Goal: Task Accomplishment & Management: Complete application form

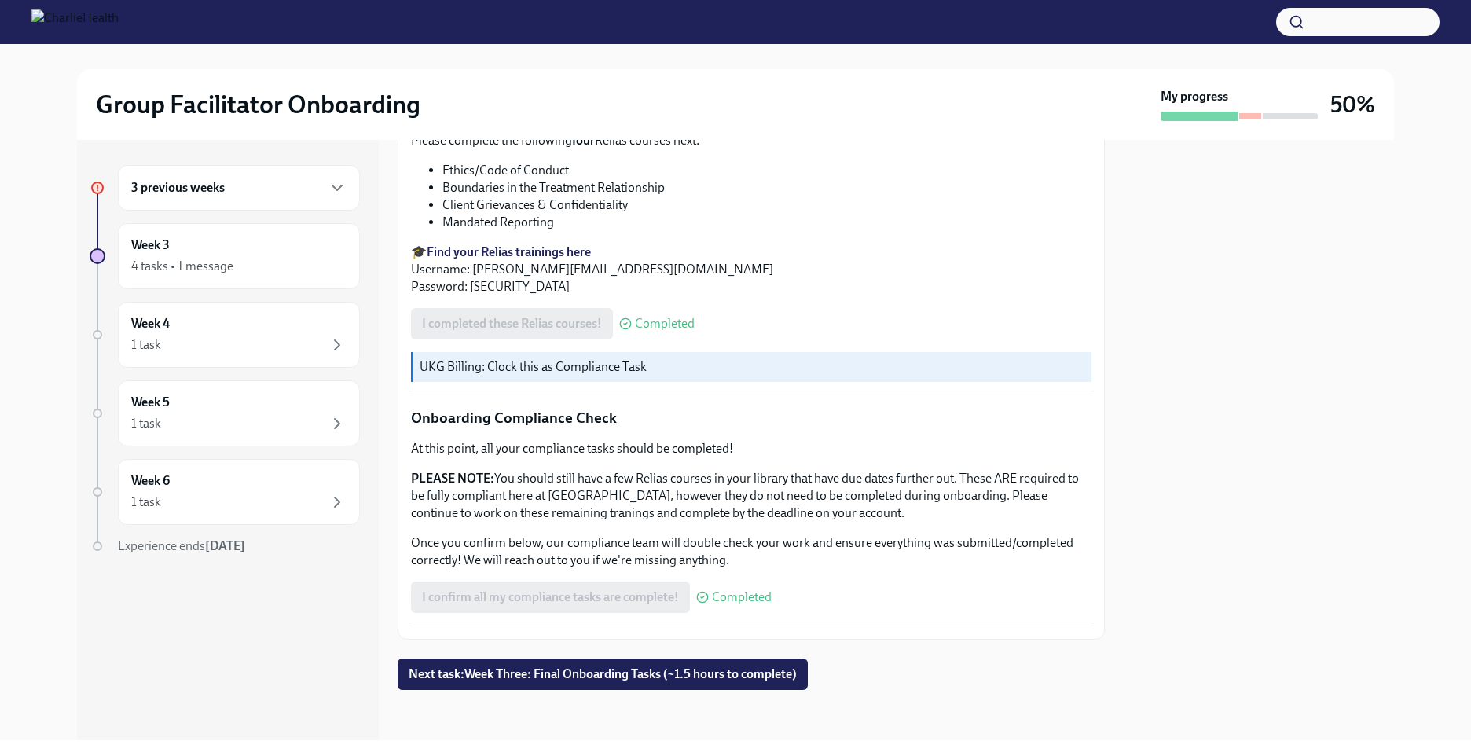
scroll to position [824, 0]
click at [683, 671] on span "Next task : Week Three: Final Onboarding Tasks (~1.5 hours to complete)" at bounding box center [603, 674] width 388 height 16
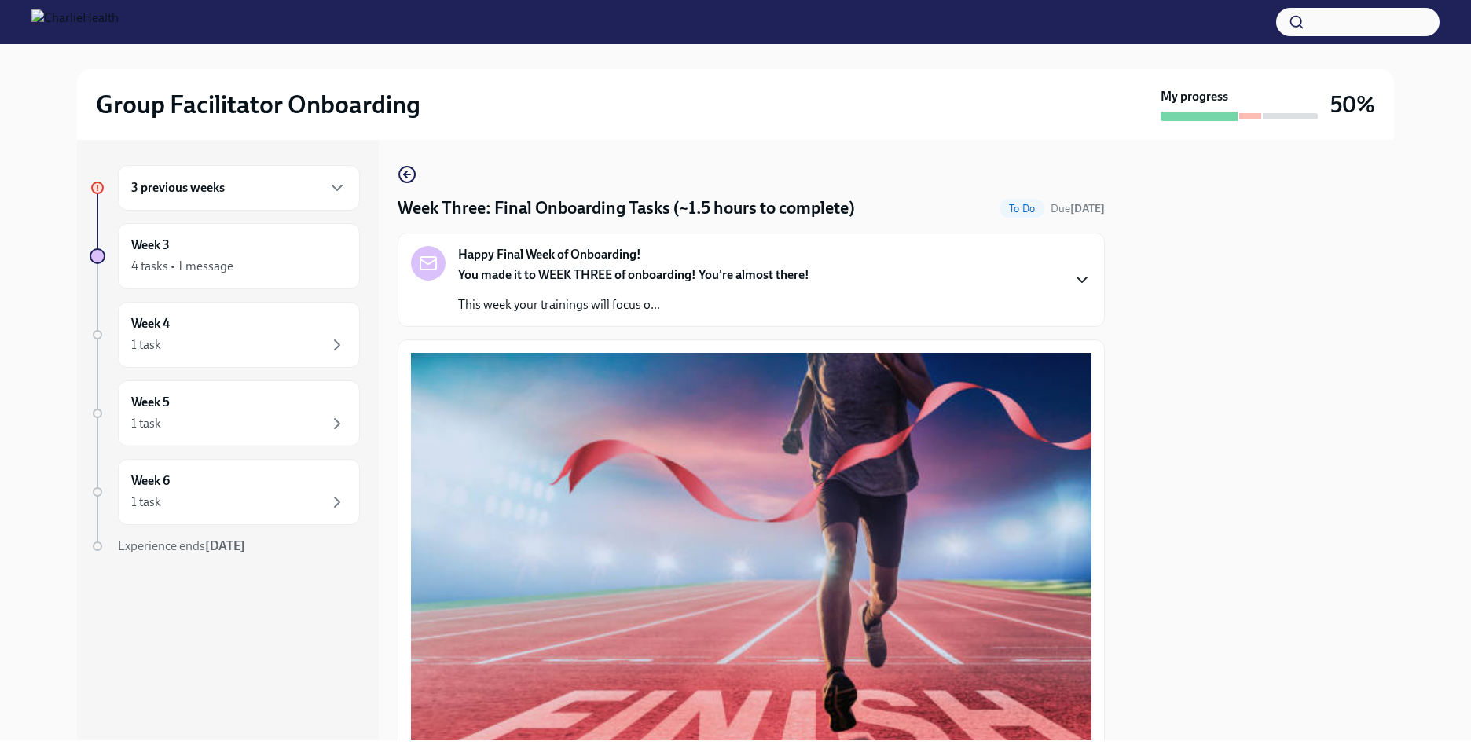
click at [1073, 273] on icon "button" at bounding box center [1082, 279] width 19 height 19
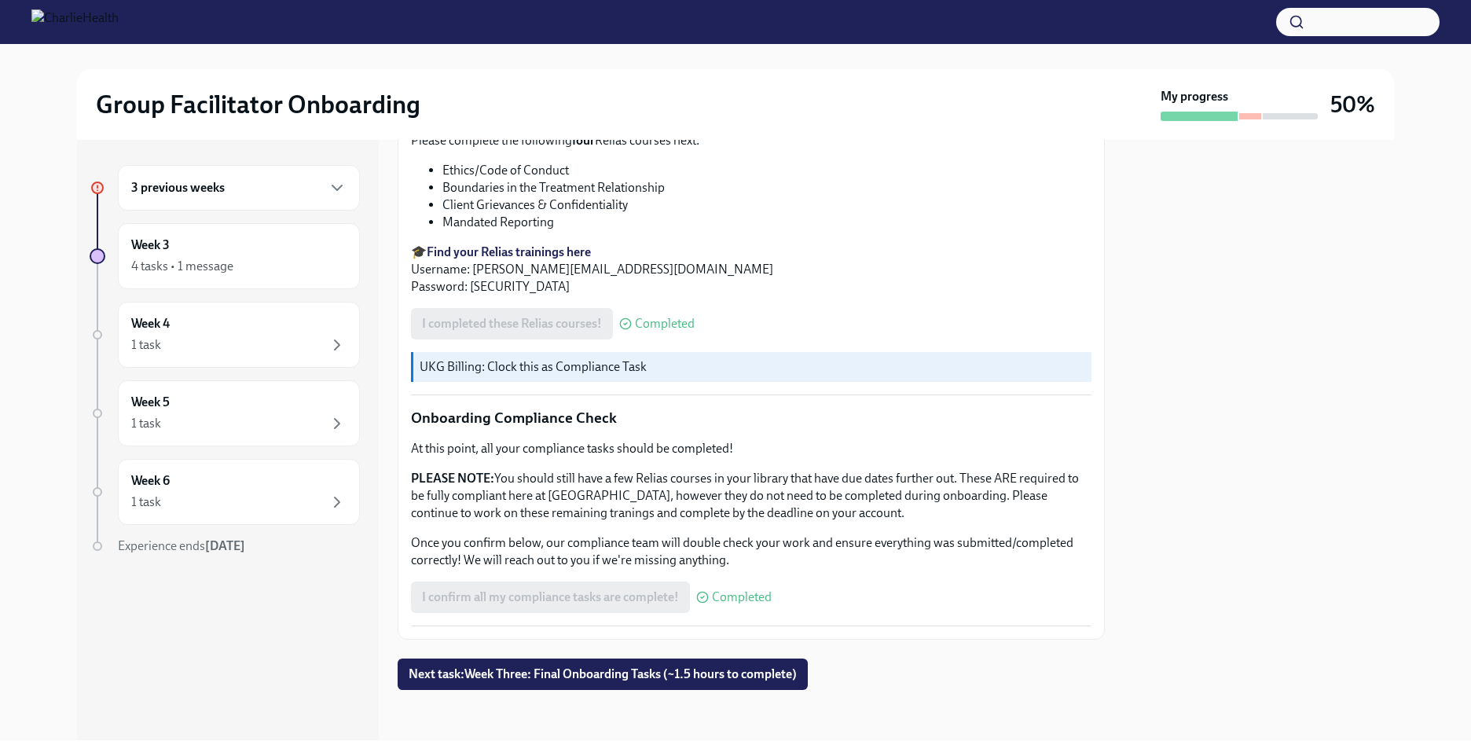
scroll to position [824, 0]
click at [220, 272] on div "4 tasks • 1 message" at bounding box center [182, 266] width 102 height 17
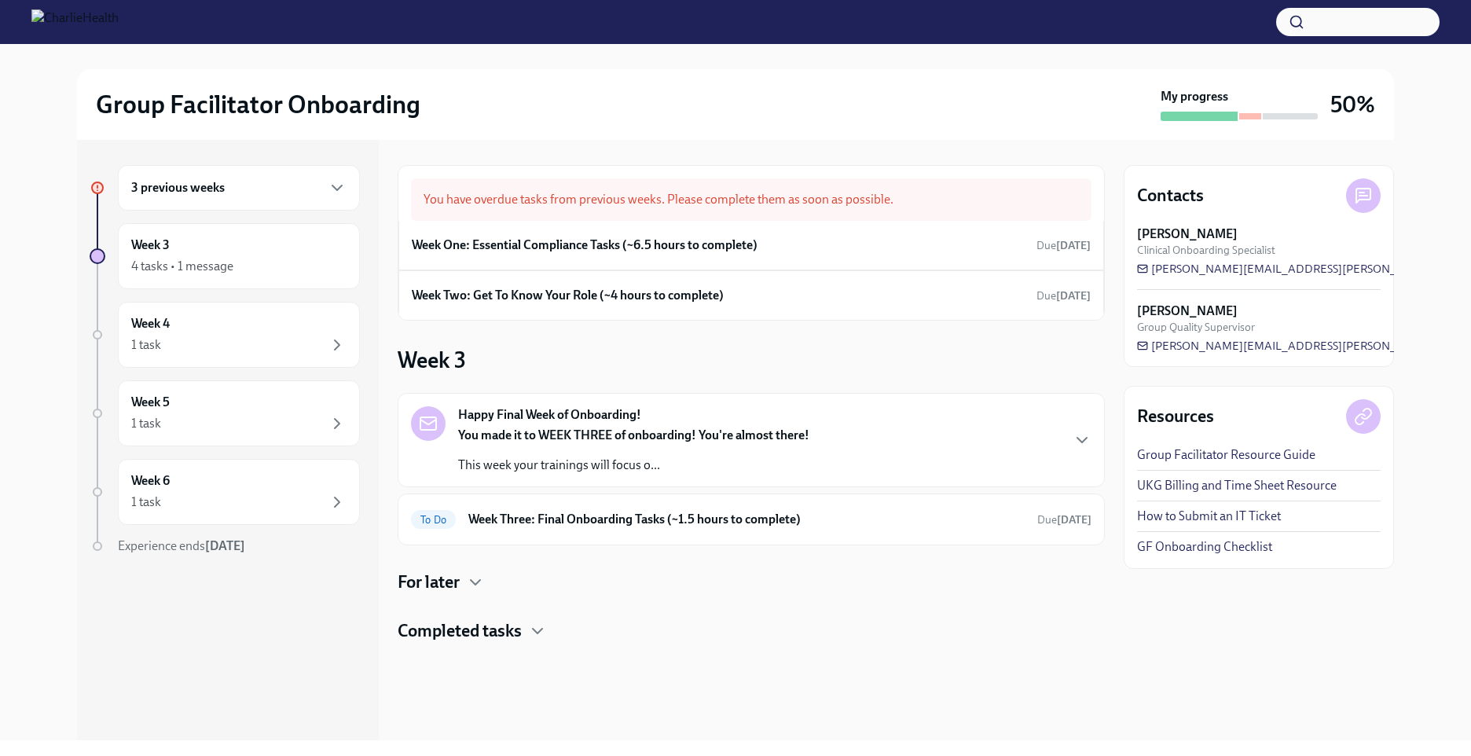
click at [609, 461] on p "This week your trainings will focus o..." at bounding box center [633, 465] width 351 height 17
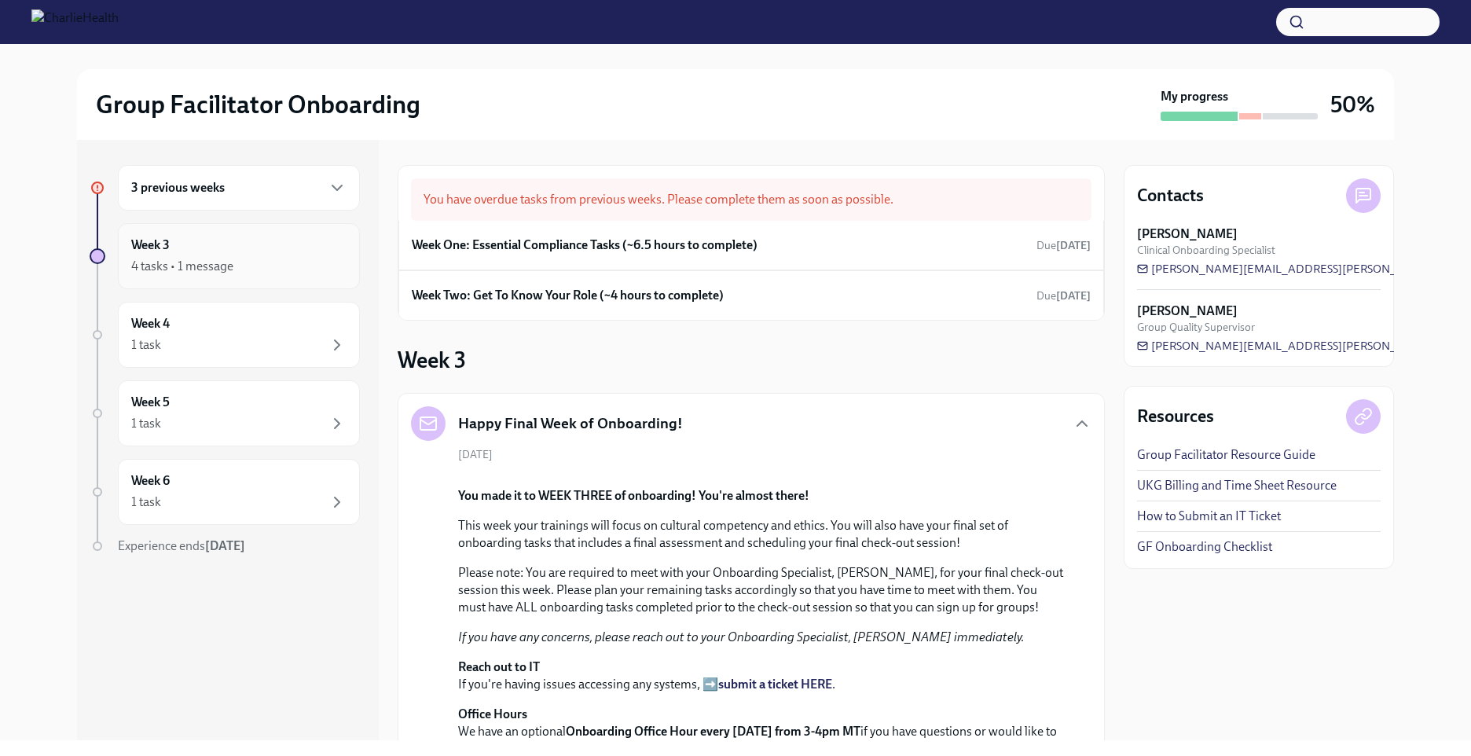
click at [199, 255] on div "Week 3 4 tasks • 1 message" at bounding box center [238, 256] width 215 height 39
click at [314, 182] on div "3 previous weeks" at bounding box center [238, 187] width 215 height 19
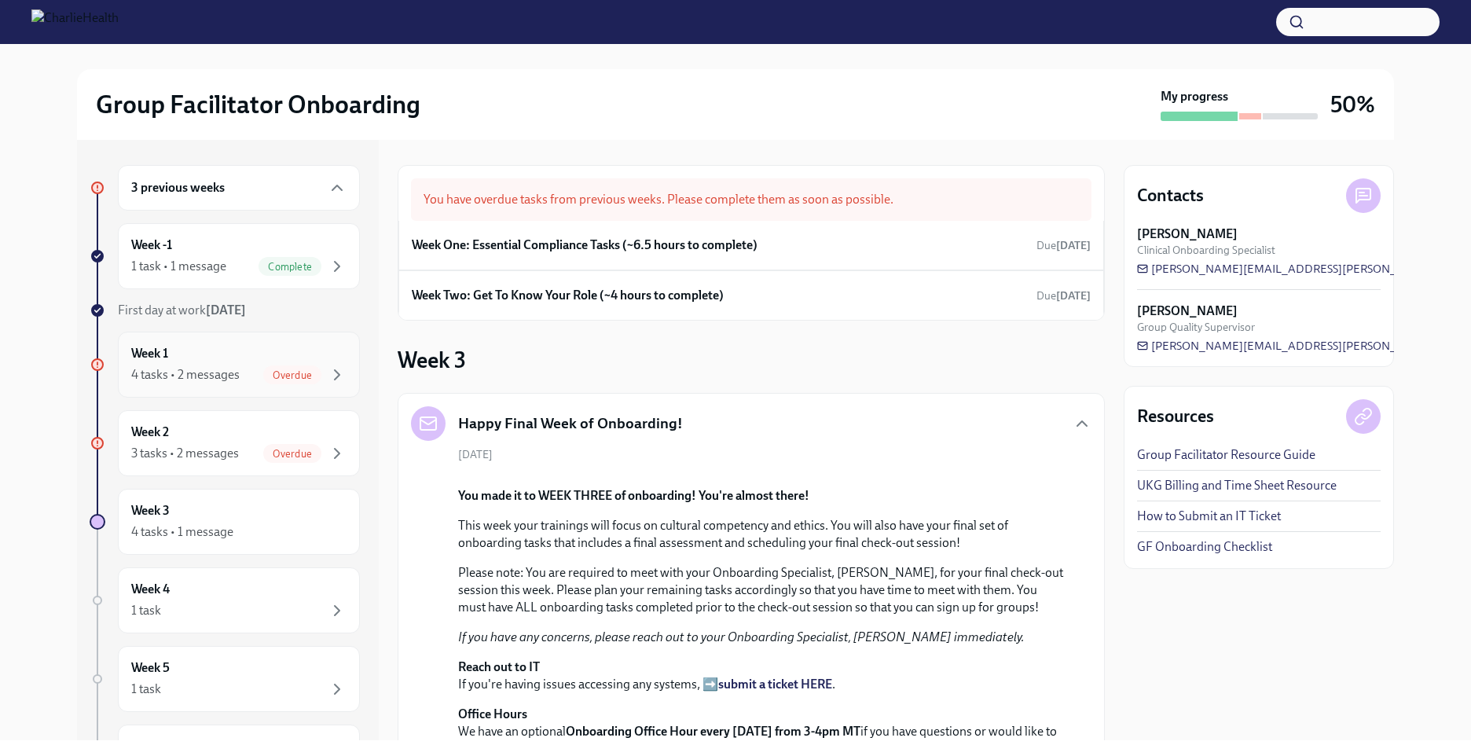
click at [273, 381] on div "Overdue" at bounding box center [292, 374] width 58 height 19
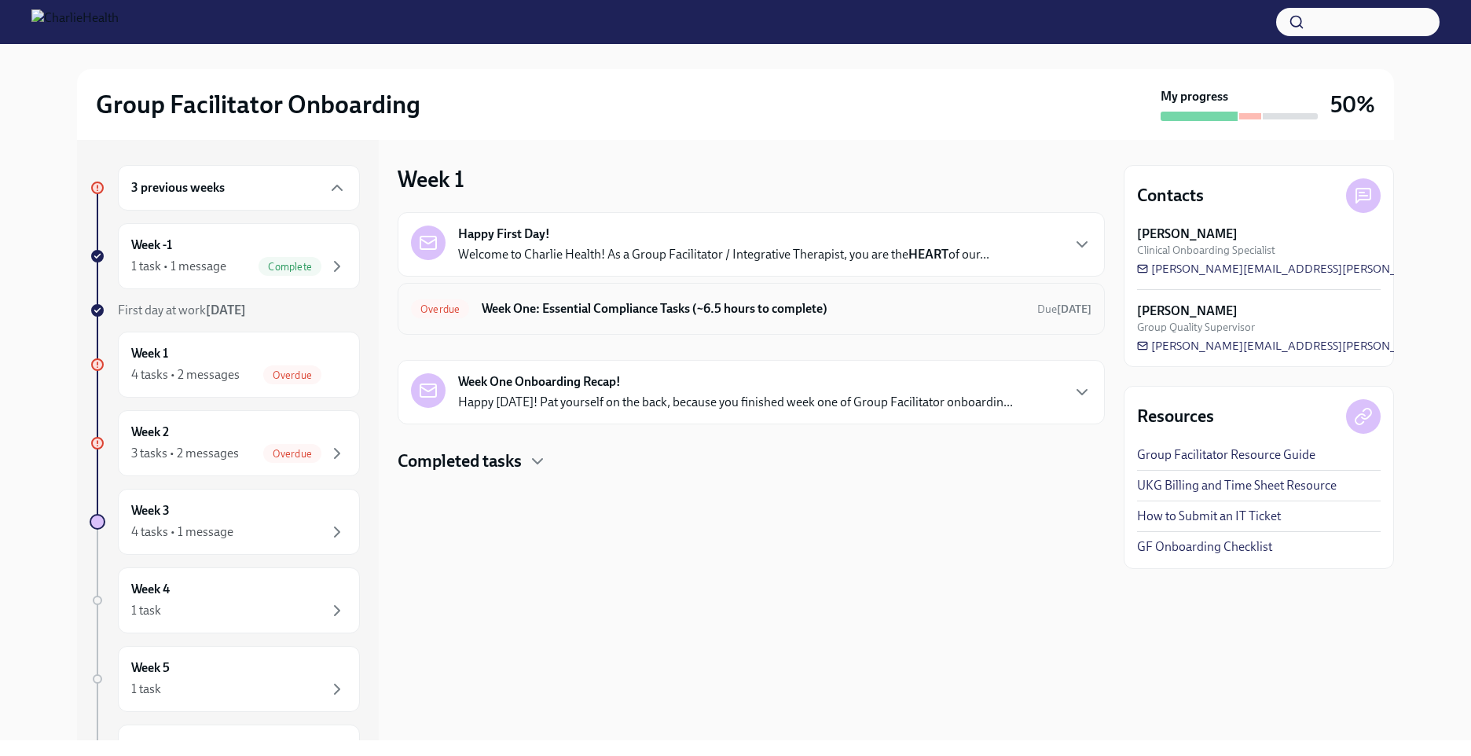
click at [570, 306] on h6 "Week One: Essential Compliance Tasks (~6.5 hours to complete)" at bounding box center [753, 308] width 543 height 17
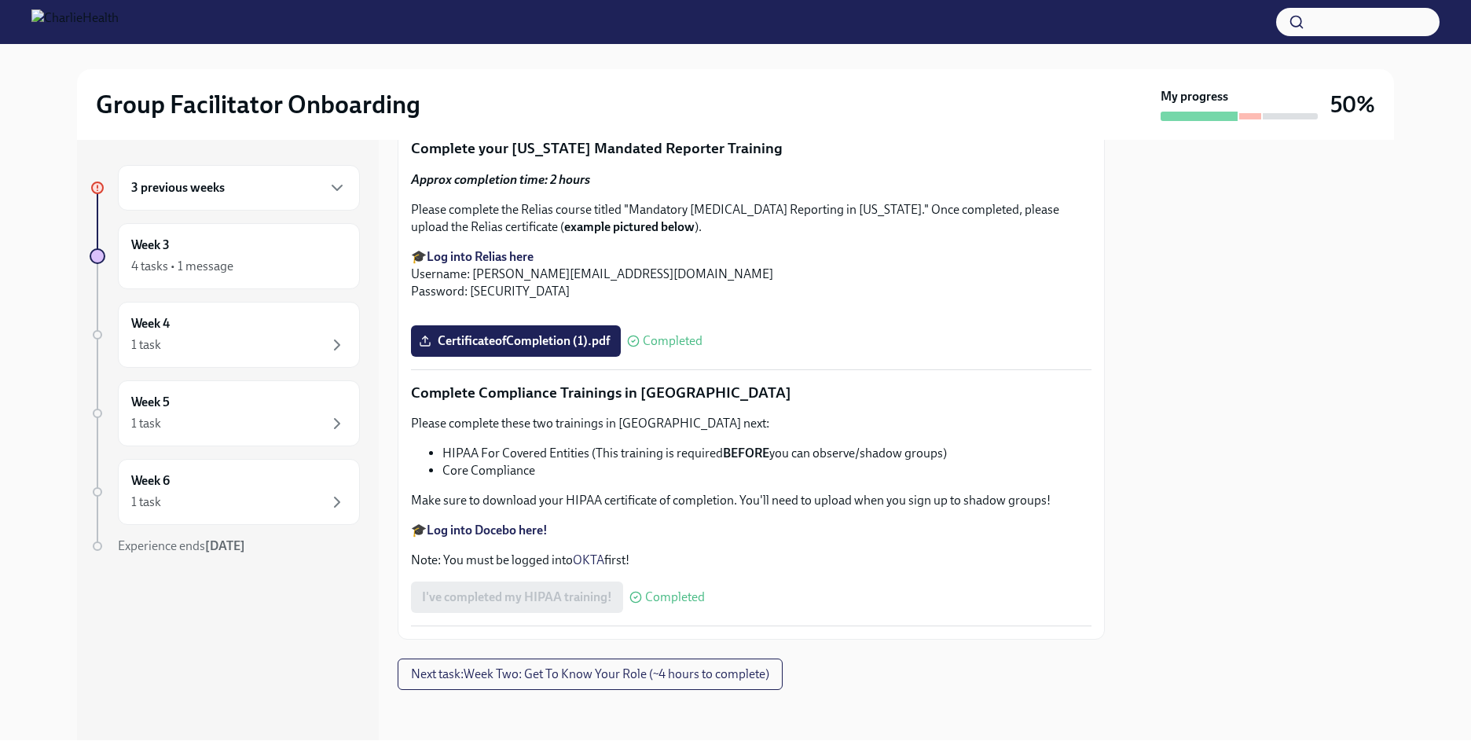
scroll to position [3633, 0]
click at [307, 178] on div "3 previous weeks" at bounding box center [239, 188] width 242 height 46
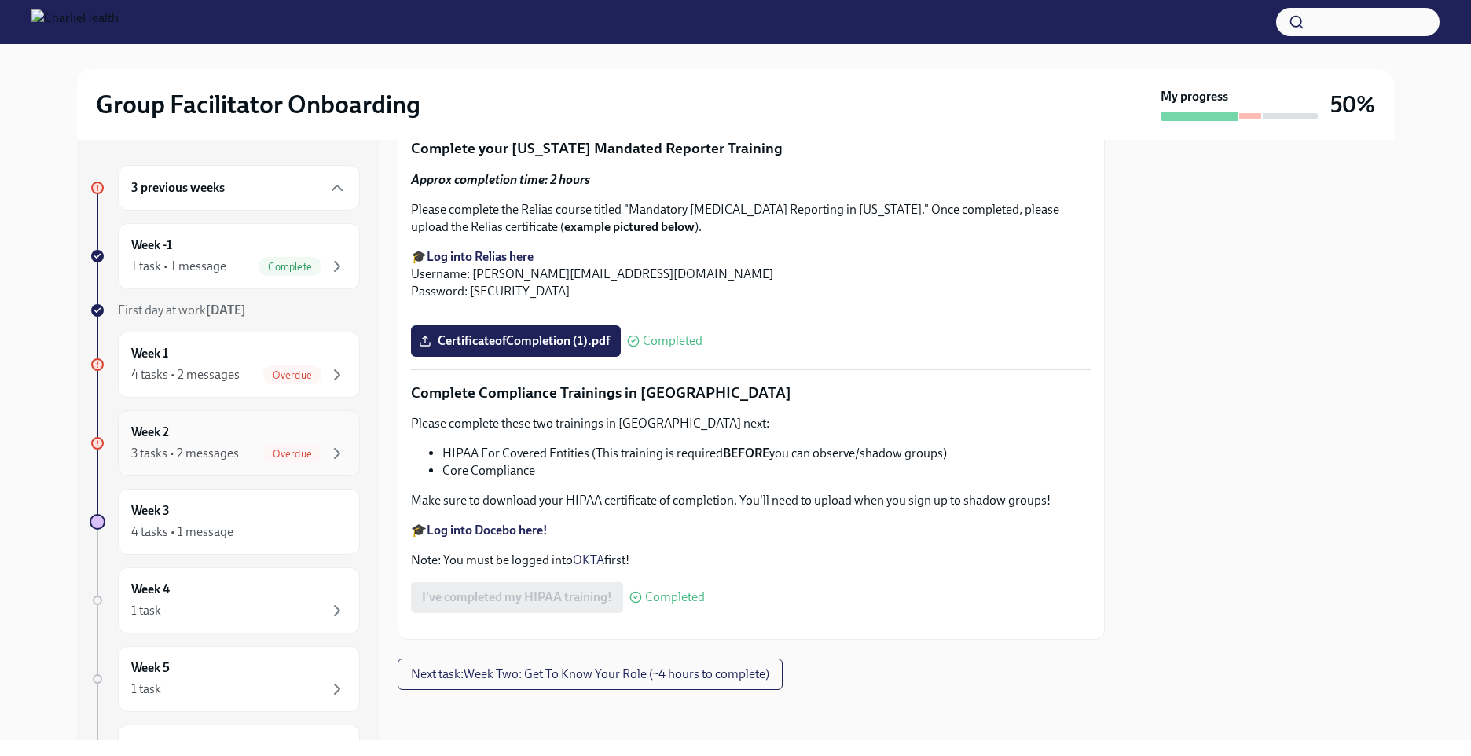
click at [237, 452] on div "3 tasks • 2 messages" at bounding box center [185, 453] width 108 height 17
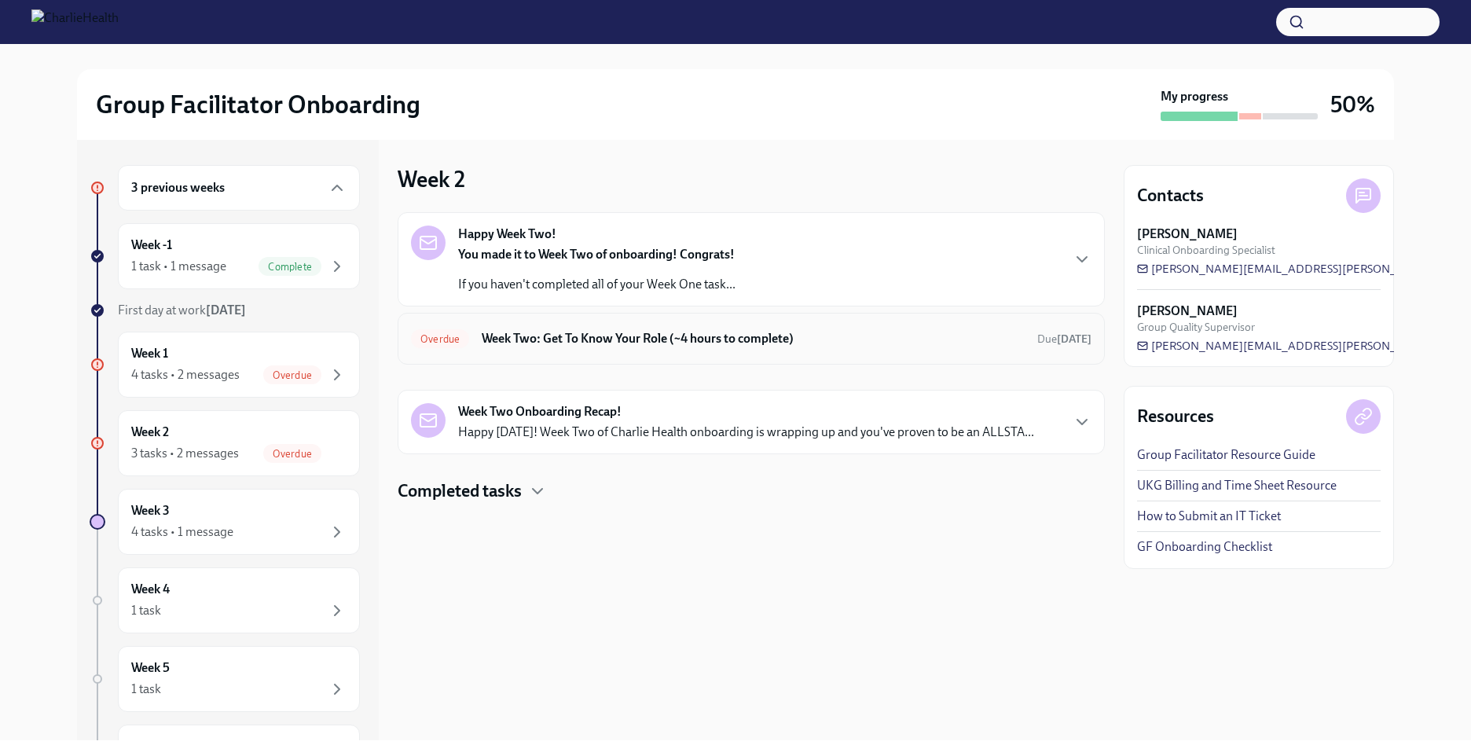
click at [623, 338] on h6 "Week Two: Get To Know Your Role (~4 hours to complete)" at bounding box center [753, 338] width 543 height 17
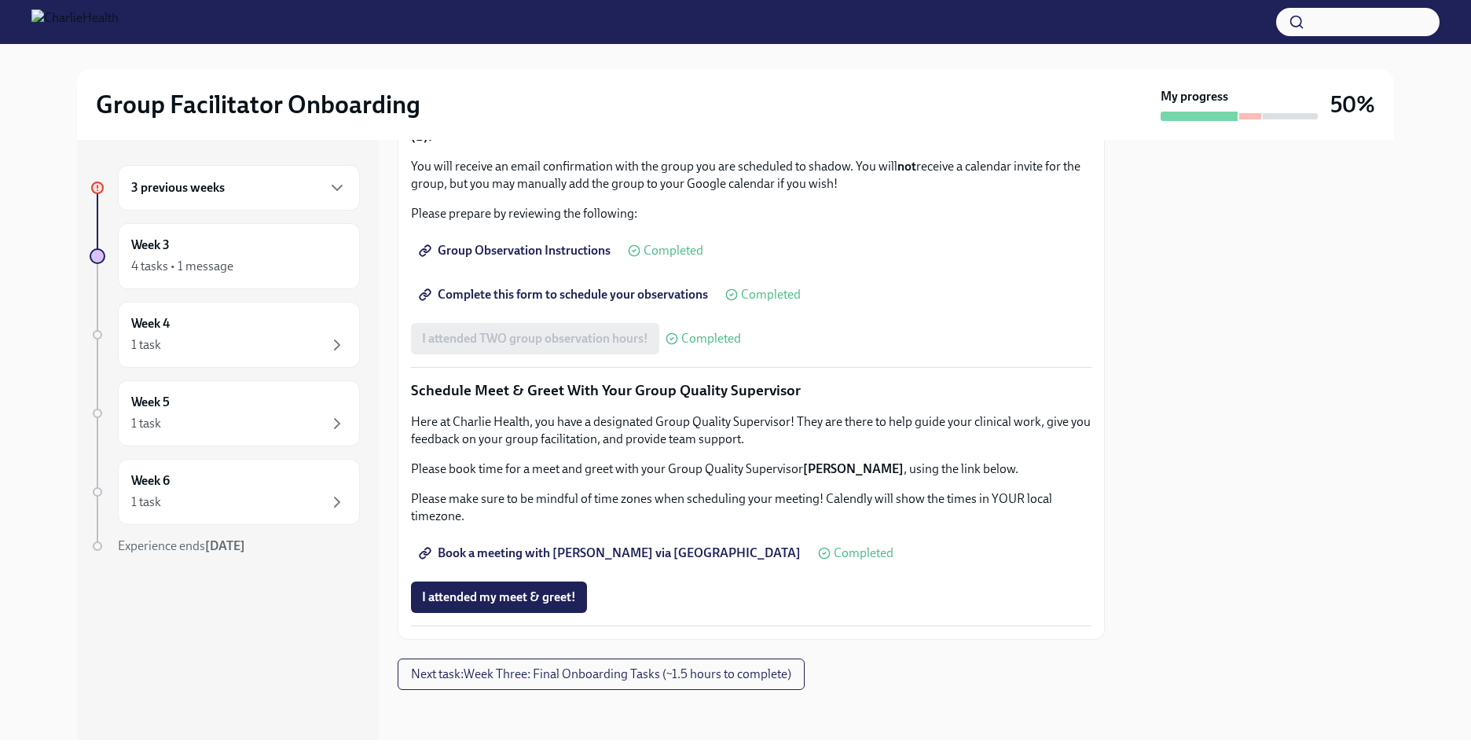
scroll to position [1383, 0]
click at [604, 559] on span "Book a meeting with [PERSON_NAME] via [GEOGRAPHIC_DATA]" at bounding box center [611, 553] width 379 height 16
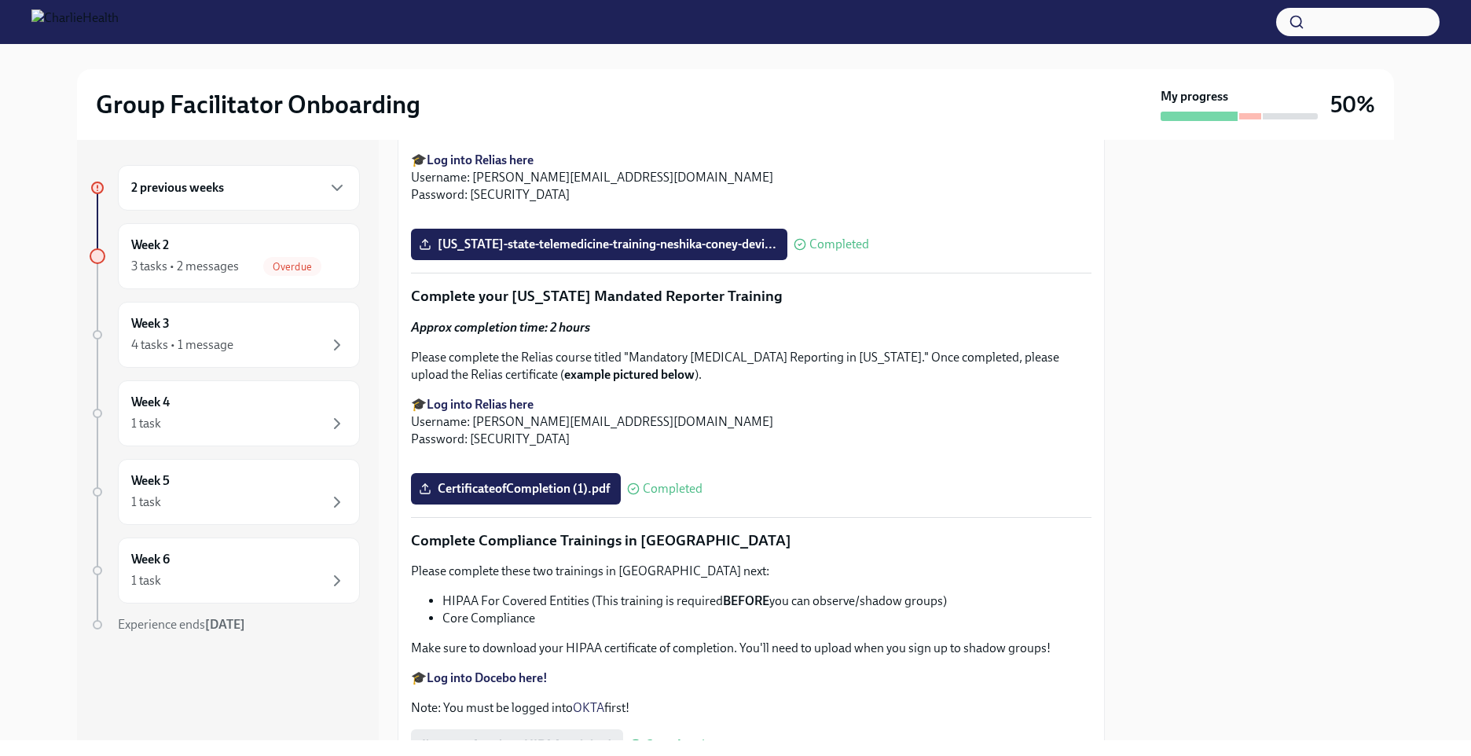
scroll to position [2454, 0]
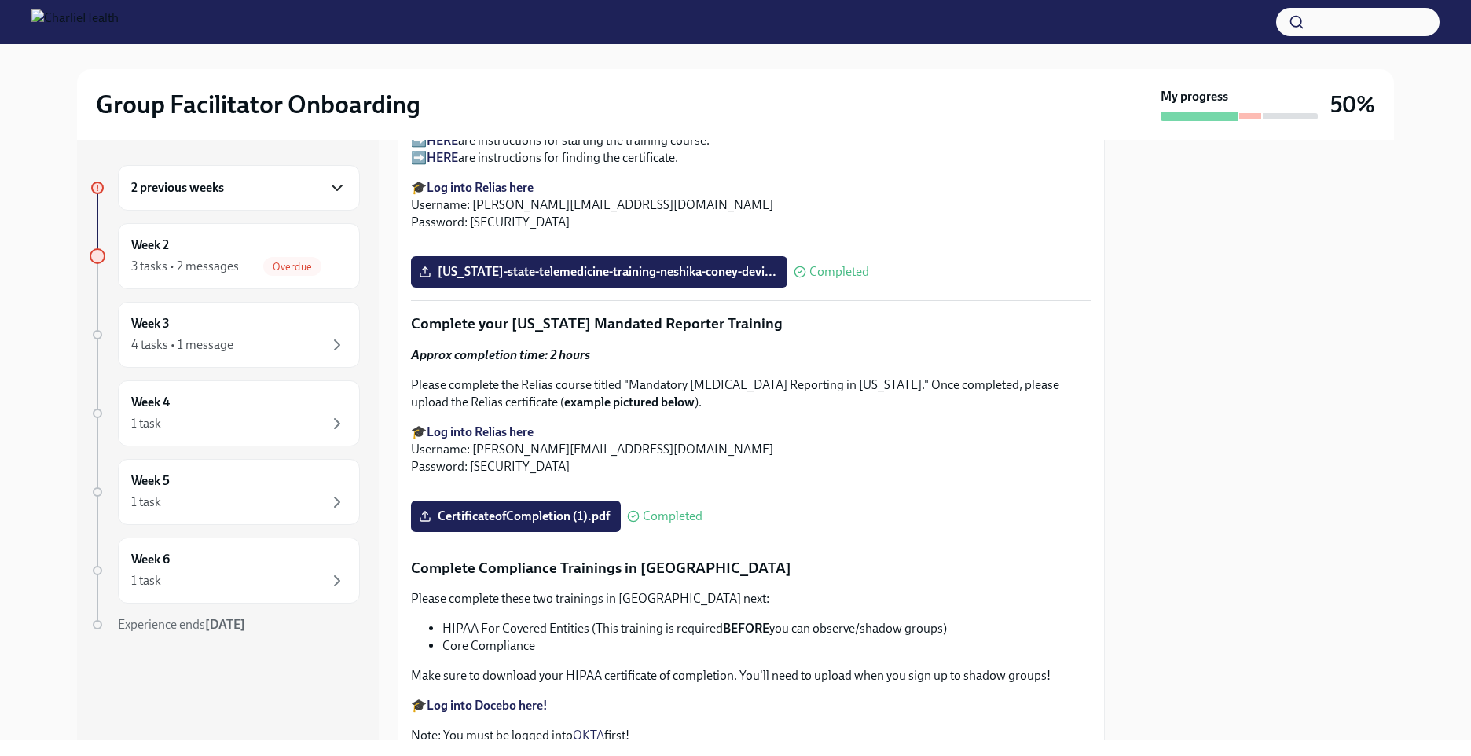
click at [338, 184] on icon "button" at bounding box center [337, 187] width 19 height 19
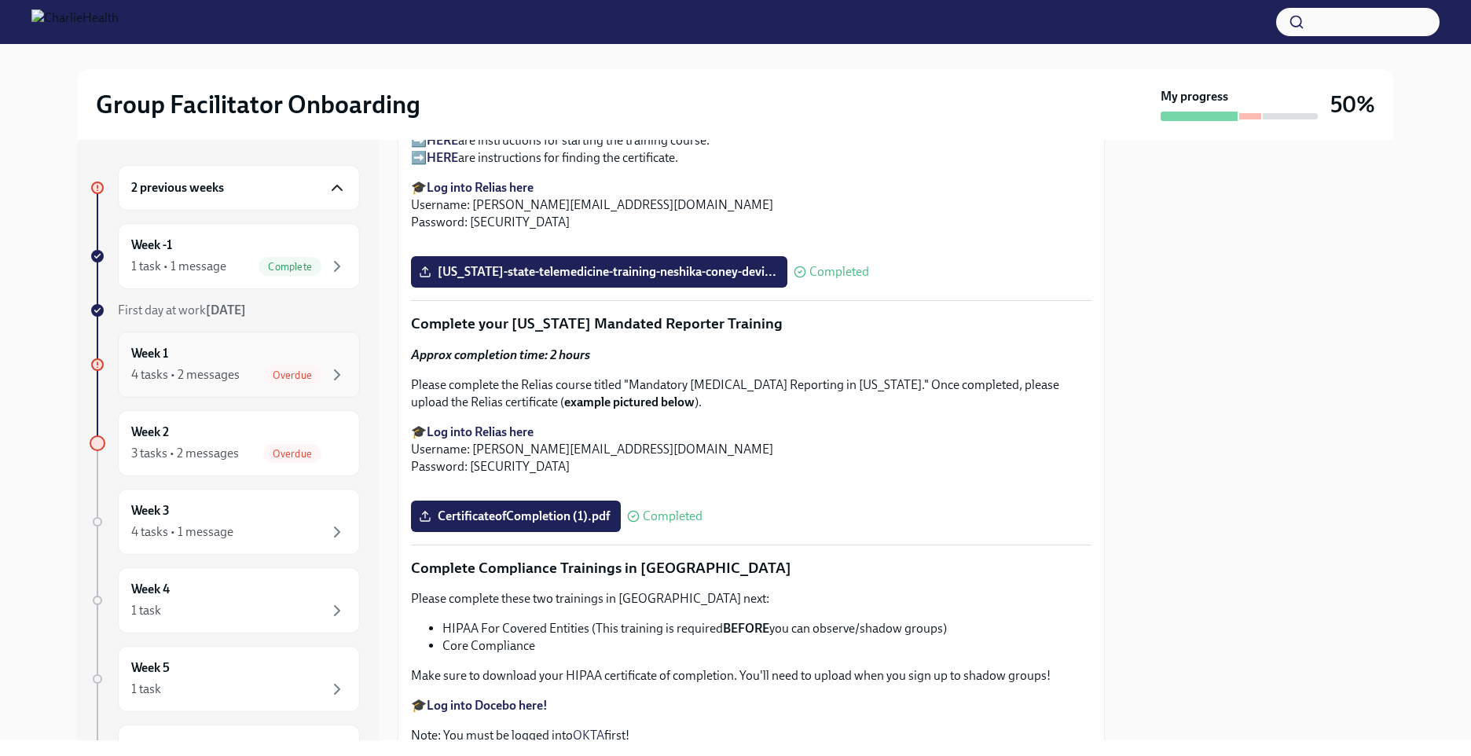
click at [320, 391] on div "Week 1 4 tasks • 2 messages Overdue" at bounding box center [239, 365] width 242 height 66
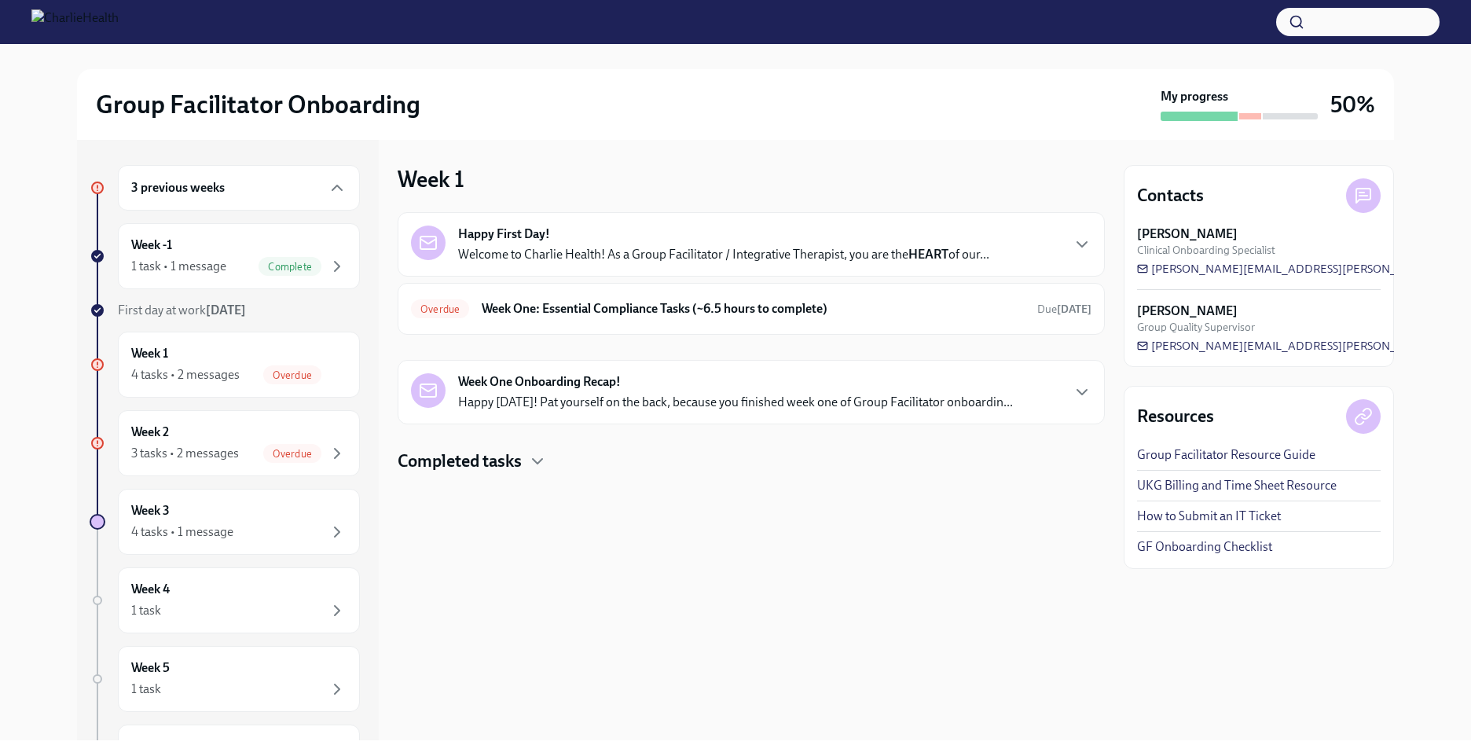
click at [97, 363] on icon at bounding box center [98, 365] width 8 height 8
click at [589, 304] on h6 "Week One: Essential Compliance Tasks (~6.5 hours to complete)" at bounding box center [753, 308] width 543 height 17
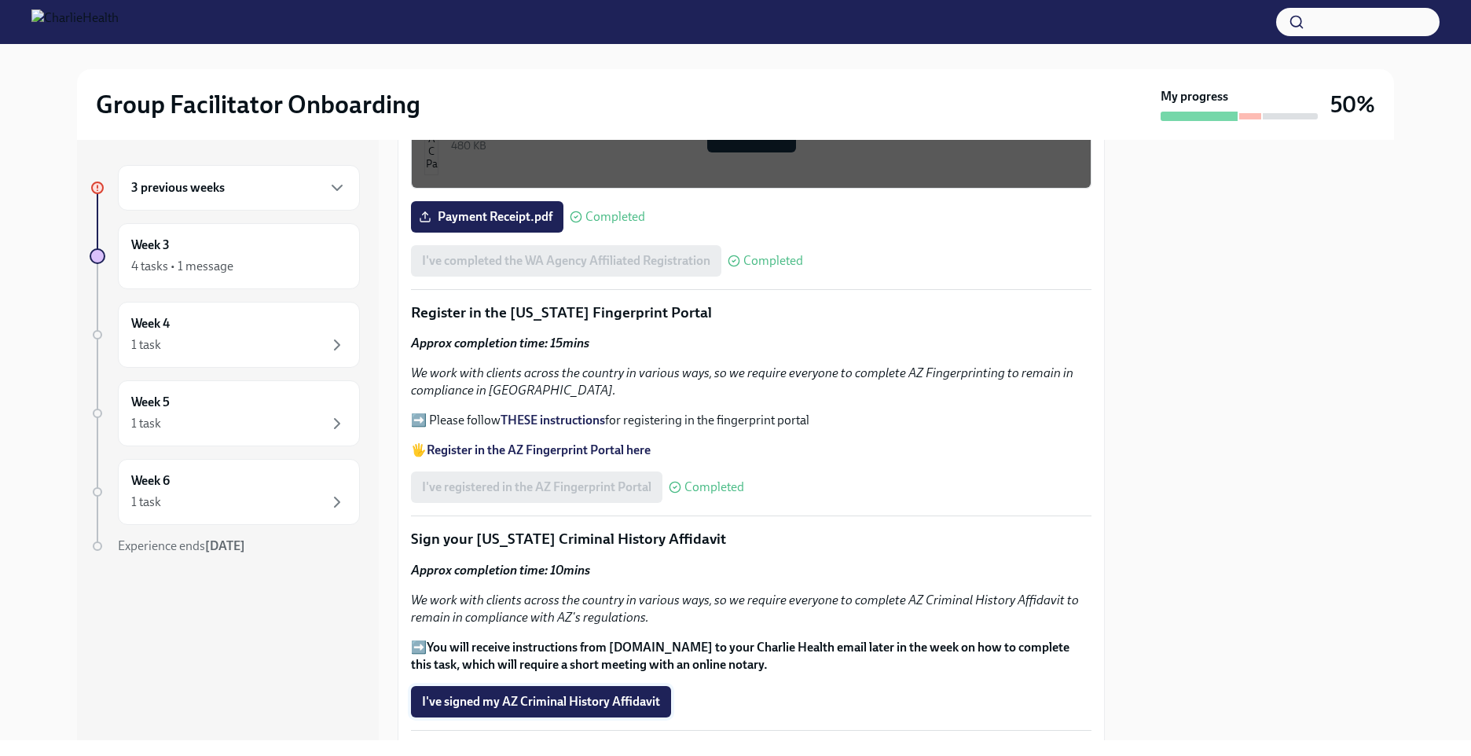
scroll to position [1572, 0]
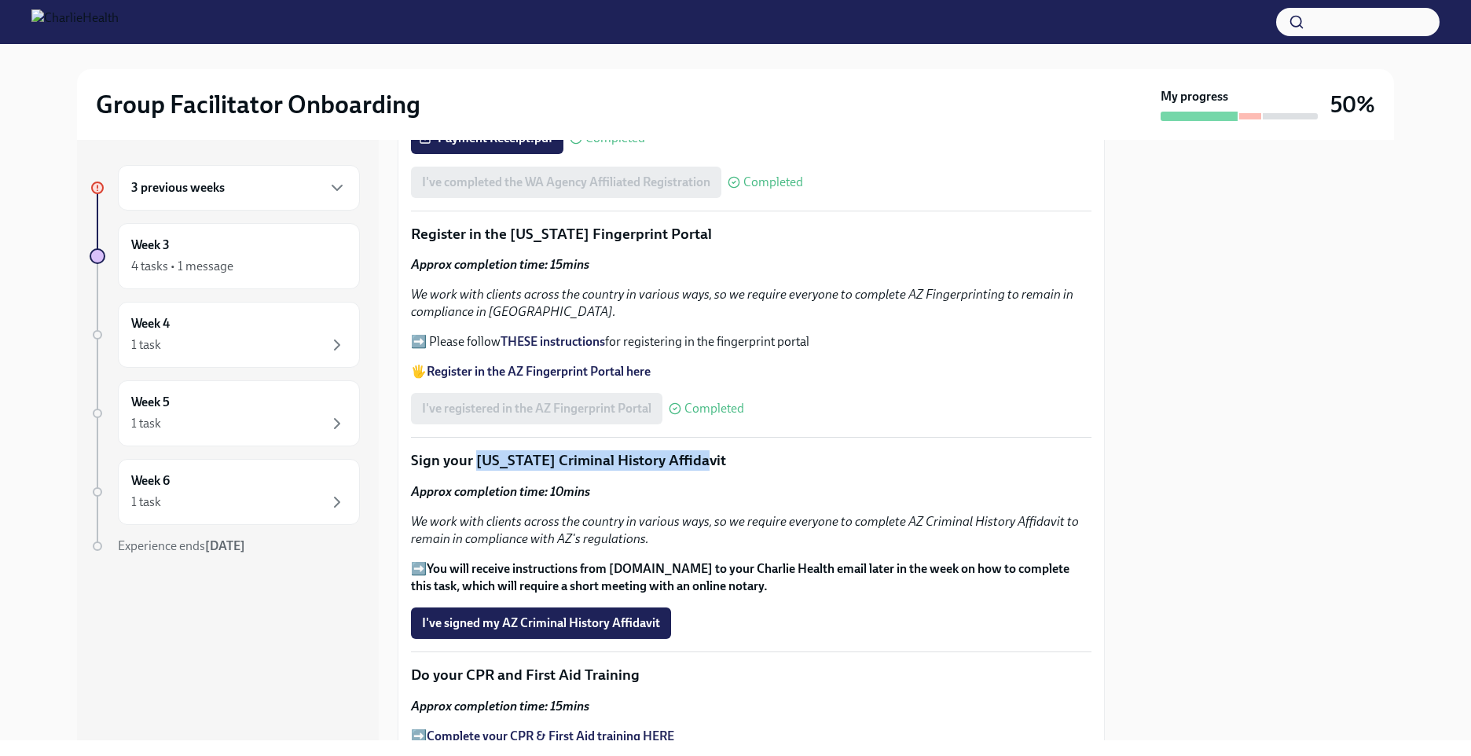
drag, startPoint x: 475, startPoint y: 450, endPoint x: 710, endPoint y: 461, distance: 235.3
click at [710, 461] on p "Sign your Arizona Criminal History Affidavit" at bounding box center [751, 460] width 681 height 20
drag, startPoint x: 710, startPoint y: 461, endPoint x: 614, endPoint y: 461, distance: 96.7
copy p "Arizona Criminal History Affidavit"
click at [570, 338] on strong "THESE instructions" at bounding box center [553, 341] width 105 height 15
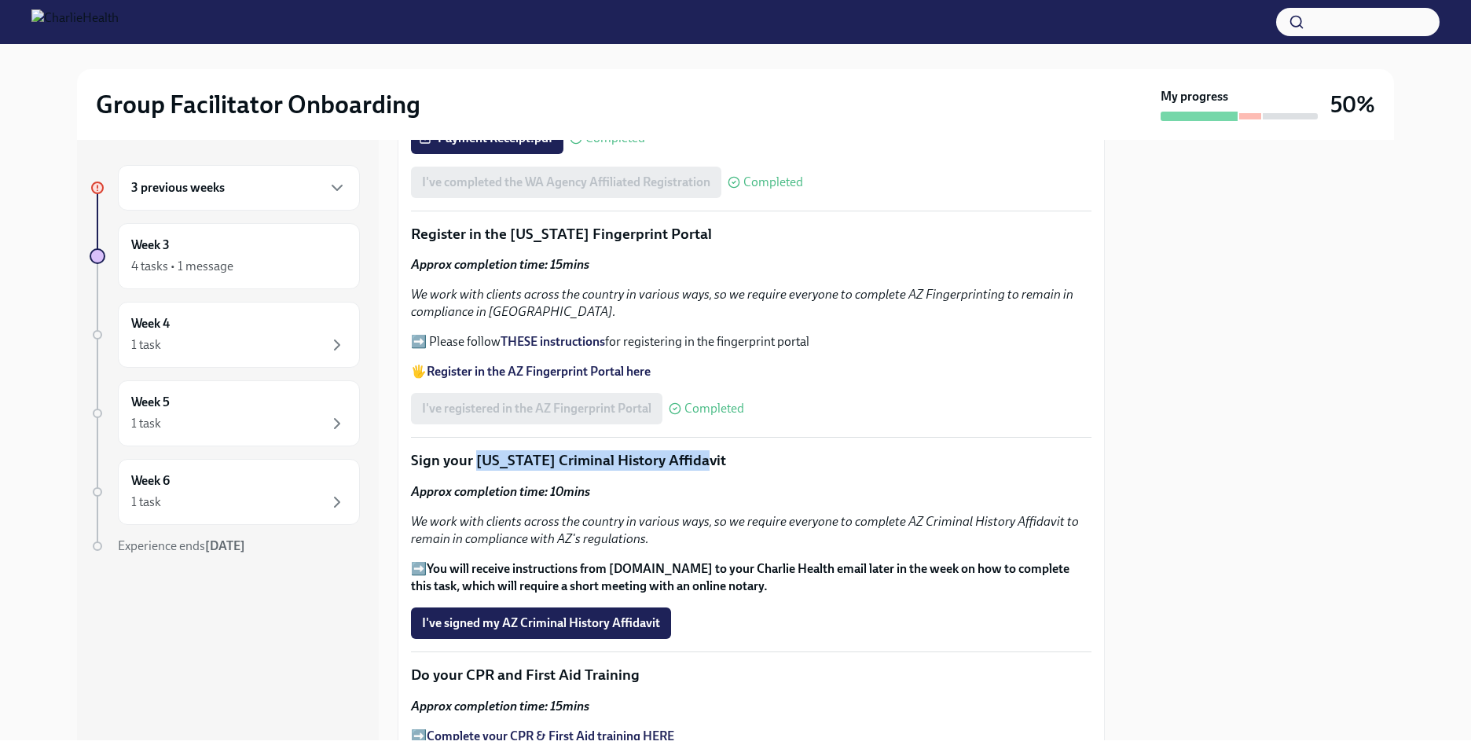
click at [560, 364] on strong "Register in the AZ Fingerprint Portal here" at bounding box center [539, 371] width 224 height 15
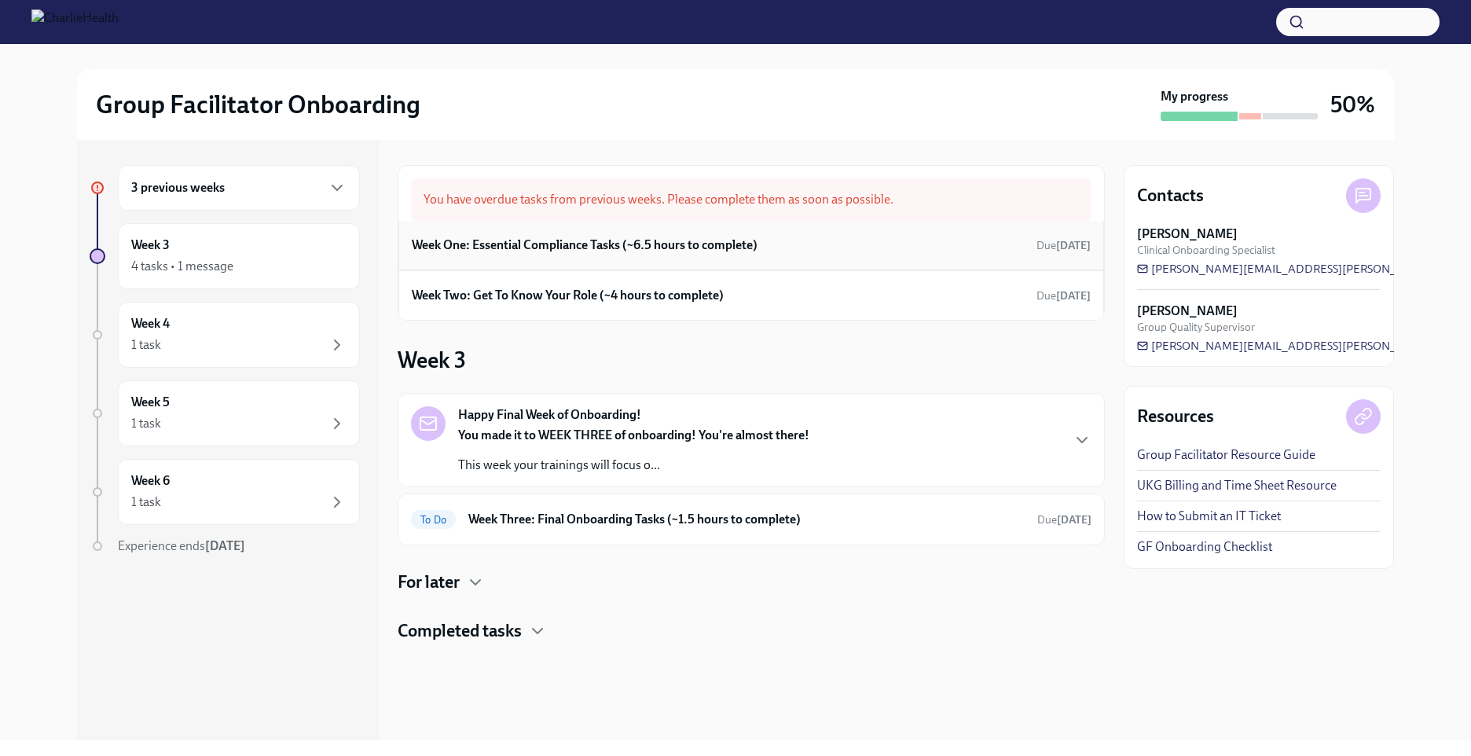
click at [570, 257] on div "Week One: Essential Compliance Tasks (~6.5 hours to complete) Due 7 days ago" at bounding box center [751, 246] width 706 height 50
click at [578, 245] on h6 "Week One: Essential Compliance Tasks (~6.5 hours to complete)" at bounding box center [585, 245] width 346 height 17
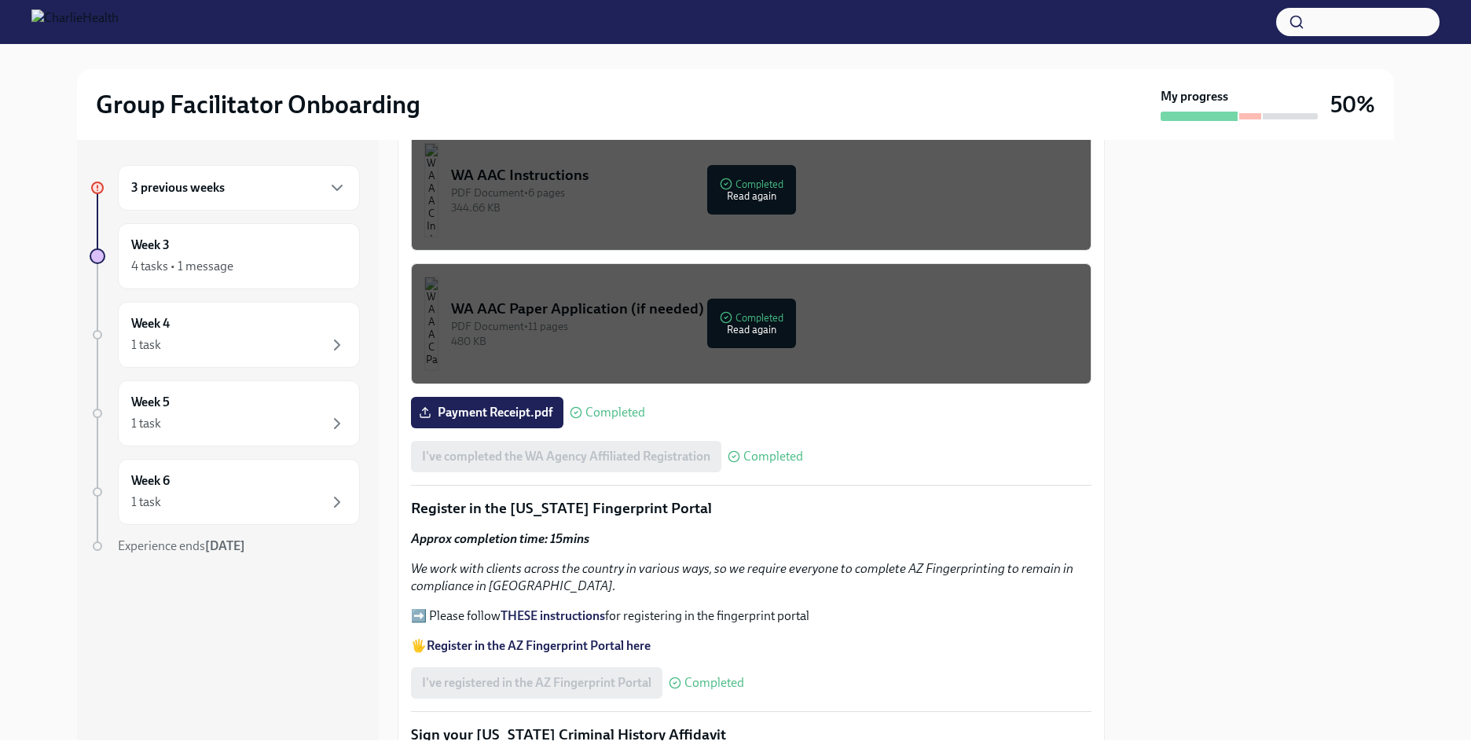
scroll to position [1336, 0]
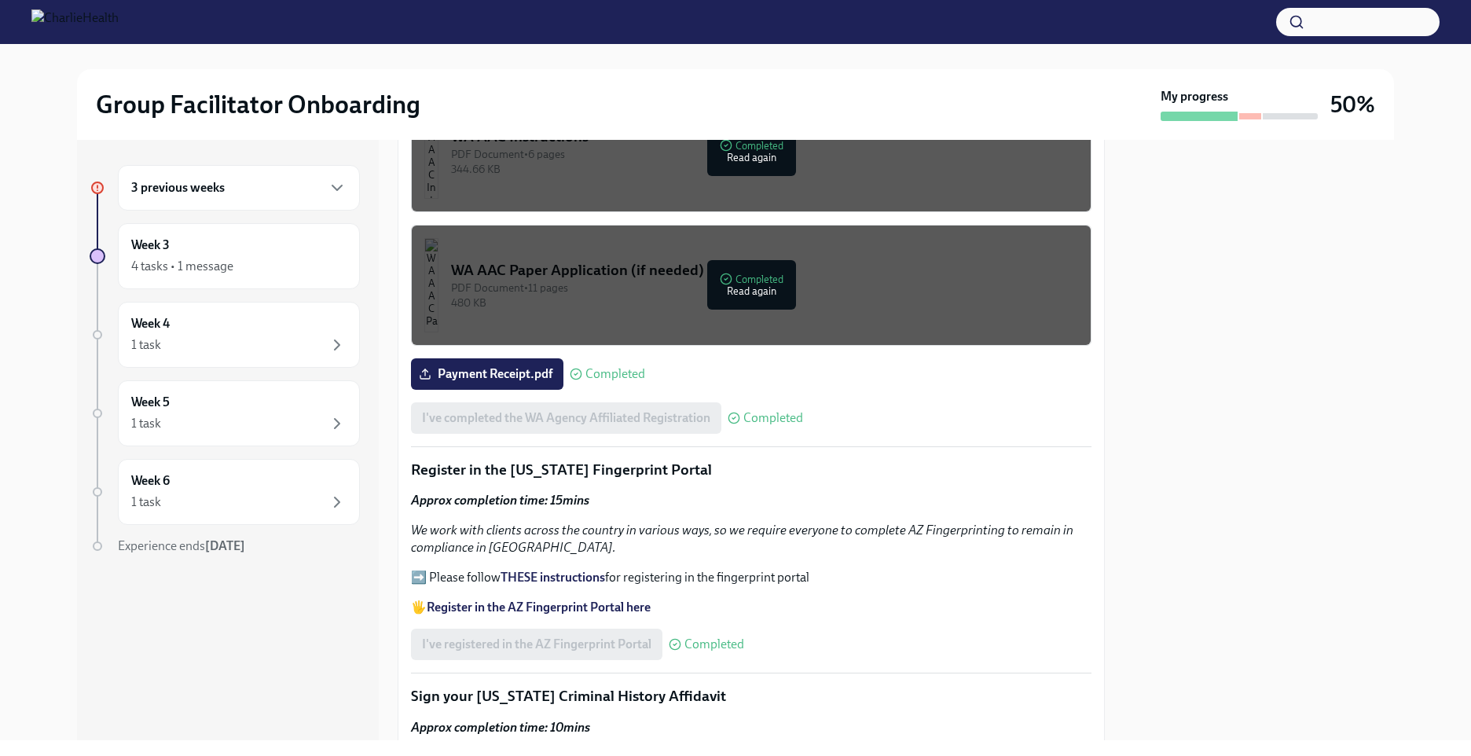
click at [593, 601] on strong "Register in the AZ Fingerprint Portal here" at bounding box center [539, 607] width 224 height 15
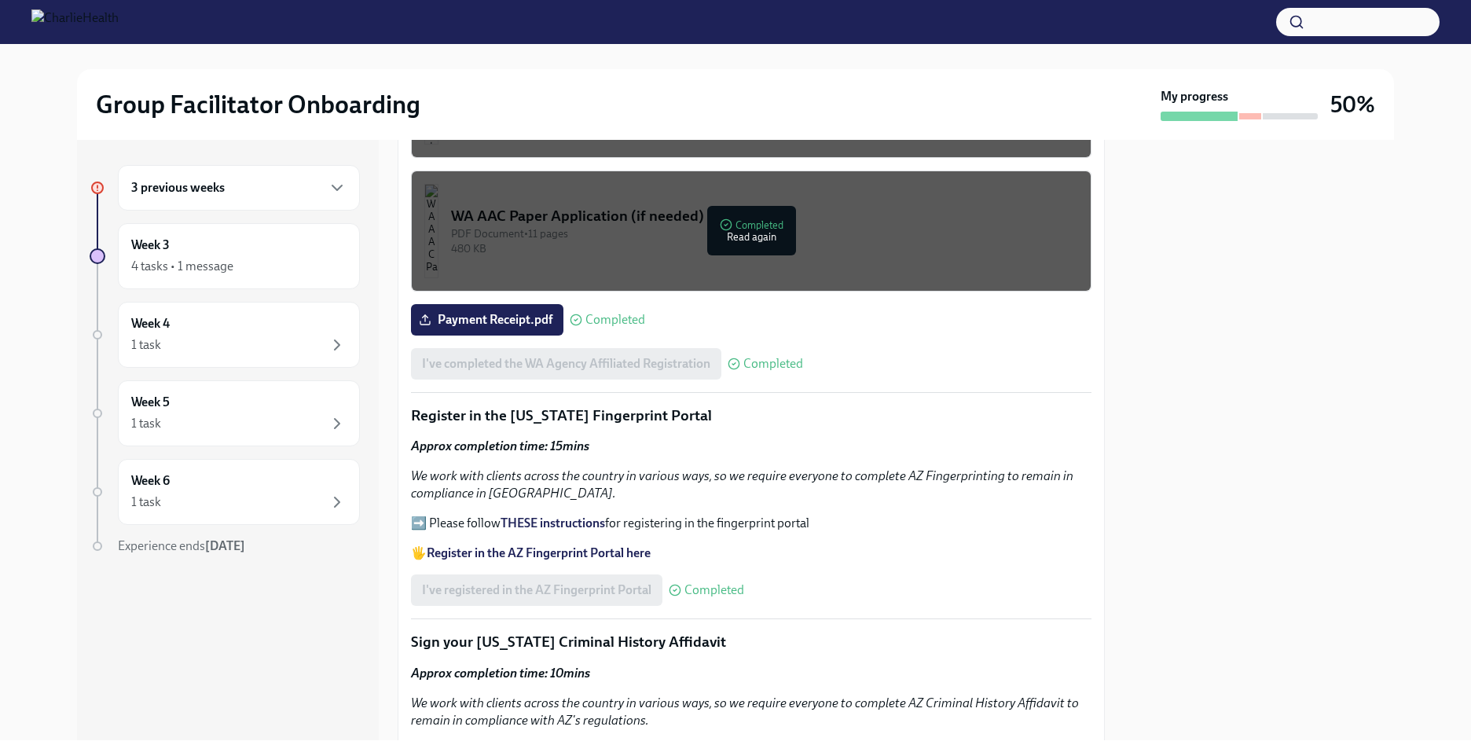
scroll to position [1493, 0]
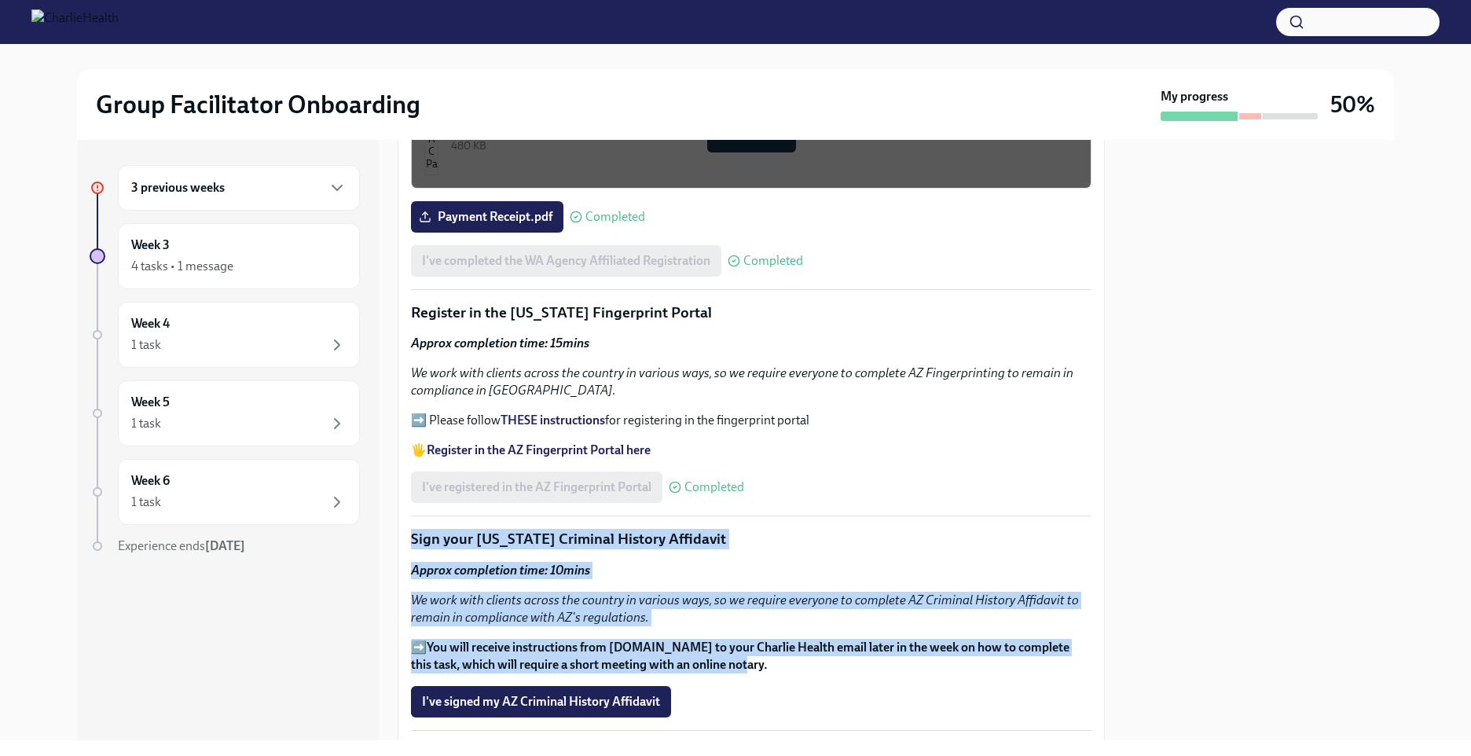
drag, startPoint x: 410, startPoint y: 532, endPoint x: 780, endPoint y: 673, distance: 395.3
click at [780, 673] on div "Welcome to your essential compliance tasks list! Offering virtual mental health…" at bounding box center [751, 295] width 707 height 2959
copy div "Sign your Arizona Criminal History Affidavit Approx completion time: 10mins We …"
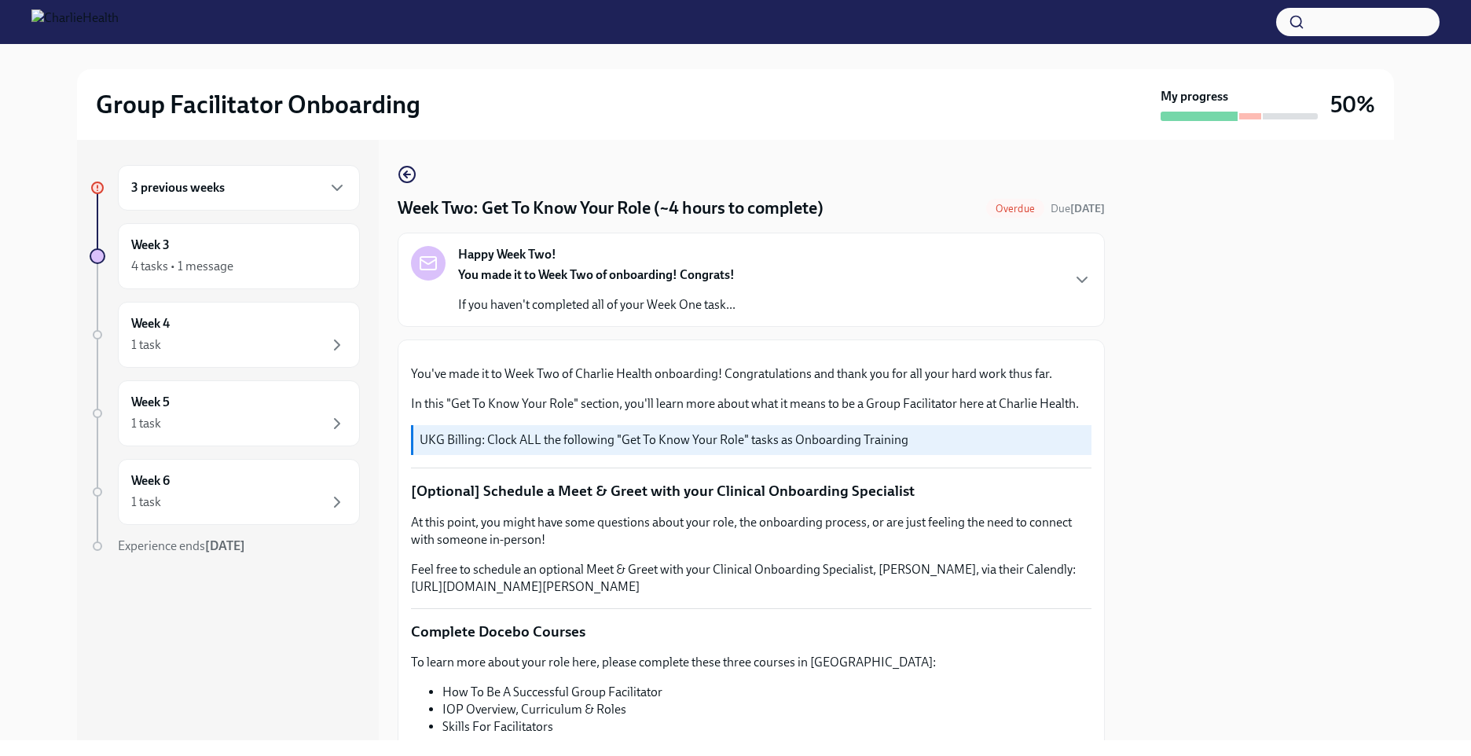
scroll to position [1383, 0]
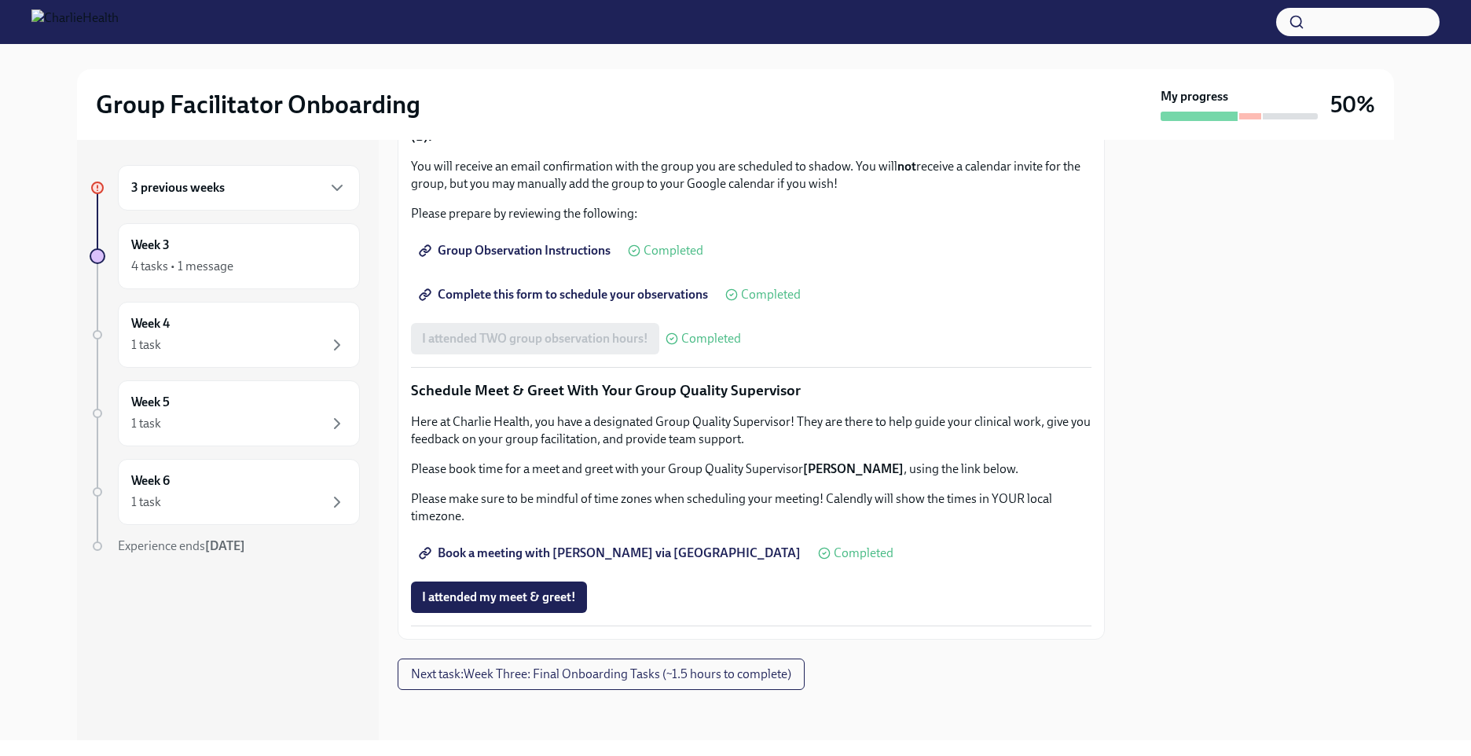
click at [254, 189] on div "3 previous weeks" at bounding box center [238, 187] width 215 height 19
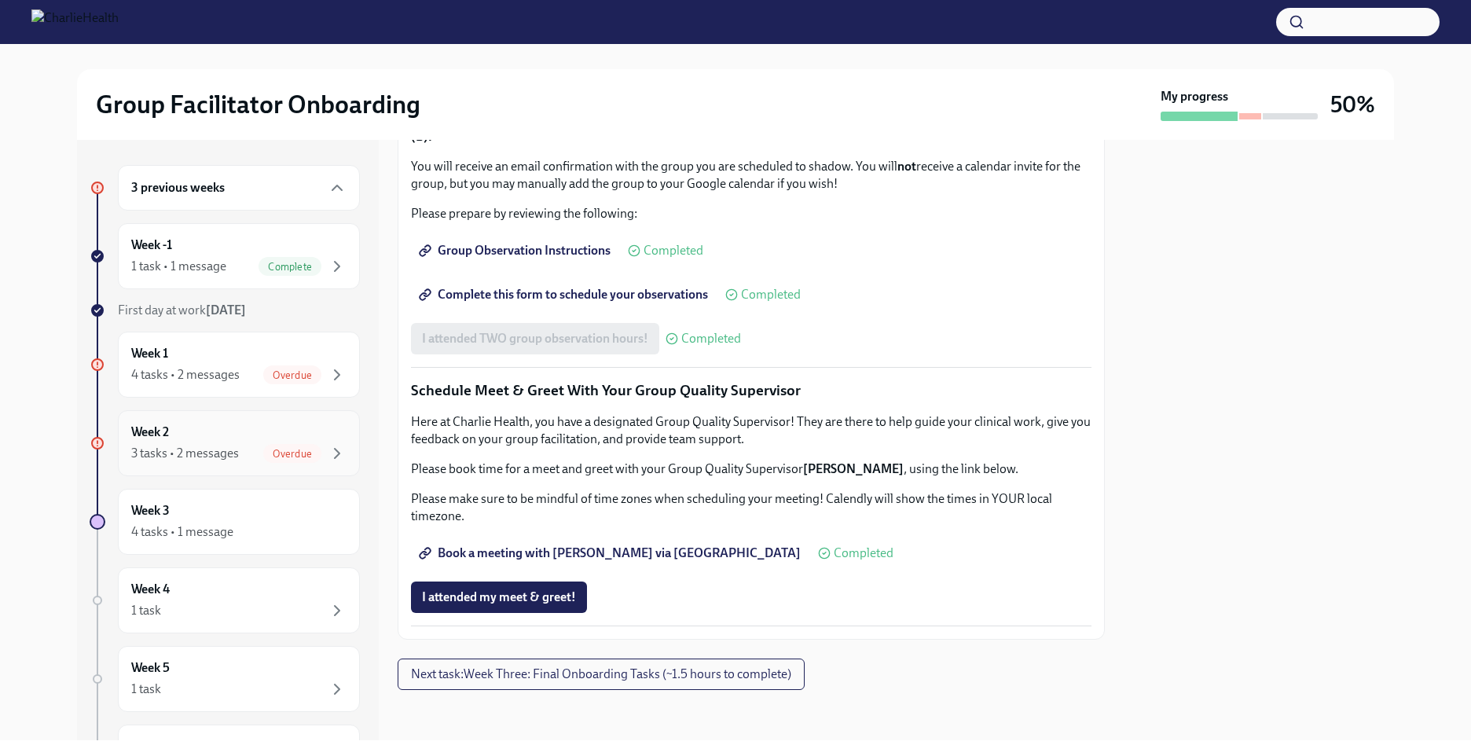
click at [274, 450] on span "Overdue" at bounding box center [292, 454] width 58 height 12
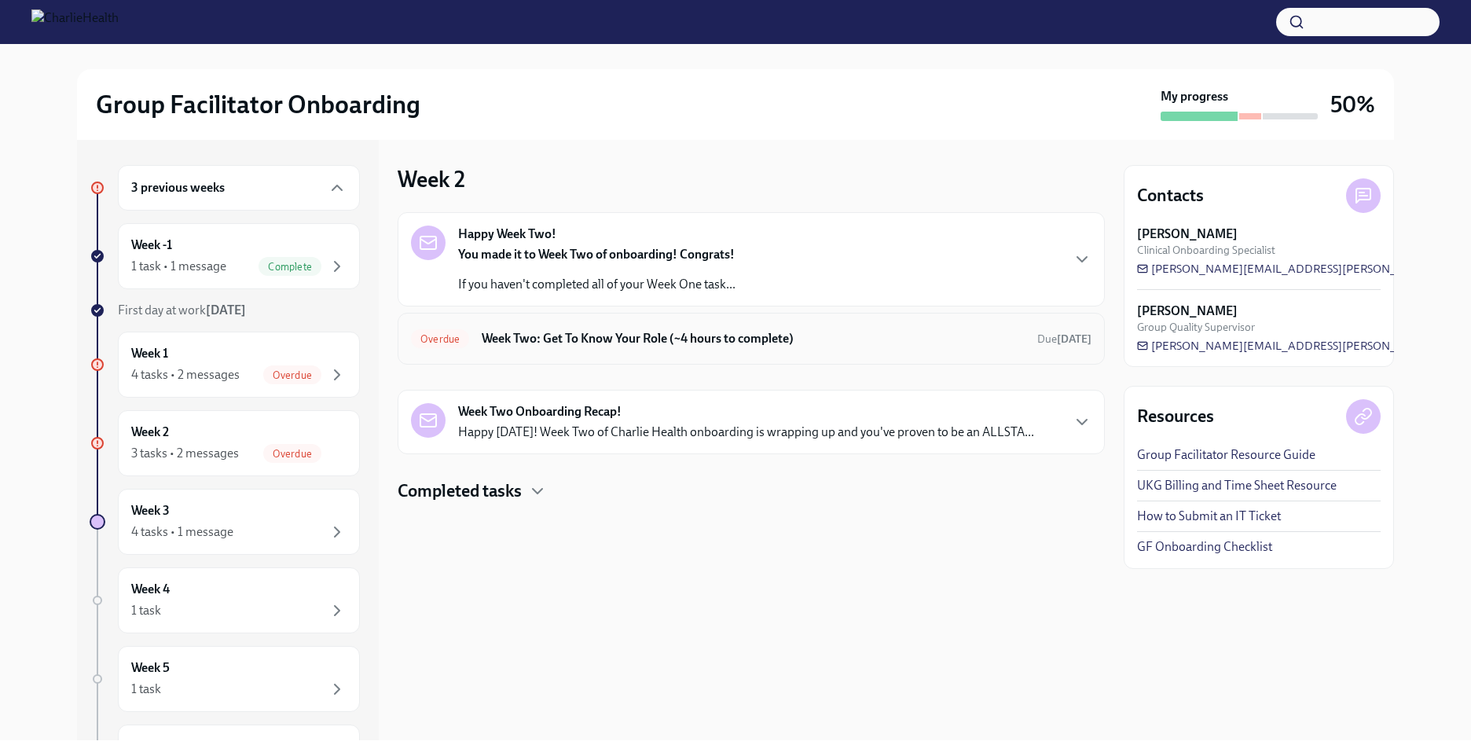
click at [562, 339] on h6 "Week Two: Get To Know Your Role (~4 hours to complete)" at bounding box center [753, 338] width 543 height 17
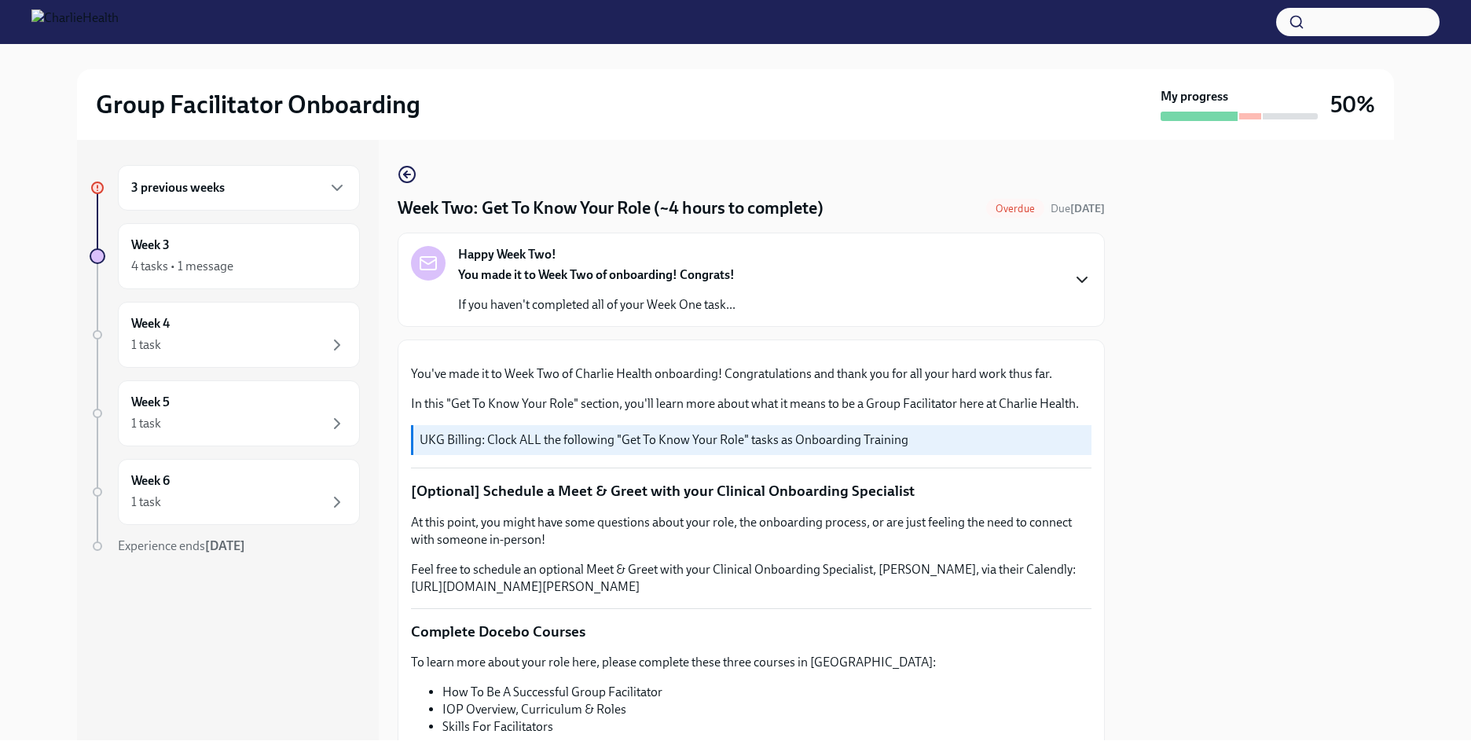
click at [1077, 278] on icon "button" at bounding box center [1081, 279] width 9 height 5
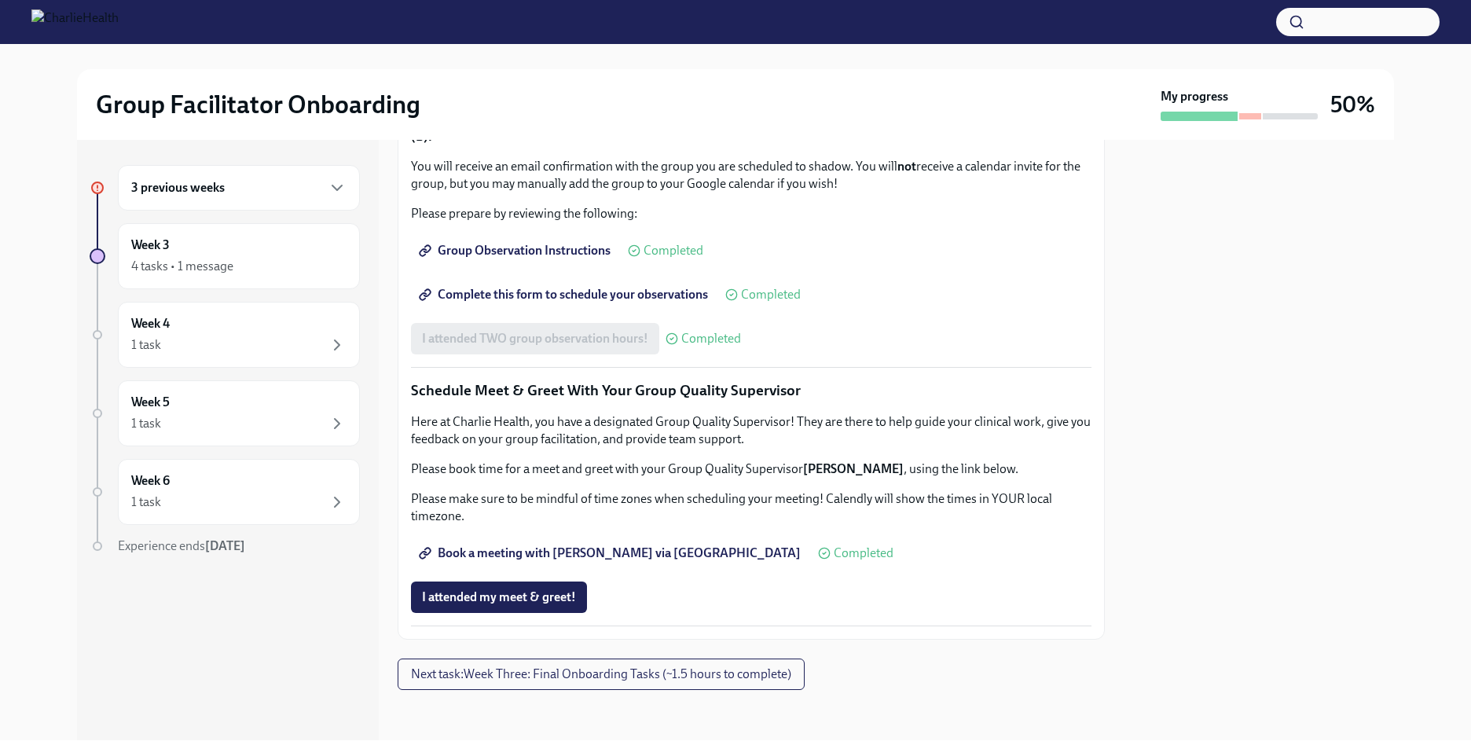
scroll to position [1919, 0]
click at [340, 175] on div "3 previous weeks" at bounding box center [239, 188] width 242 height 46
